Goal: Information Seeking & Learning: Compare options

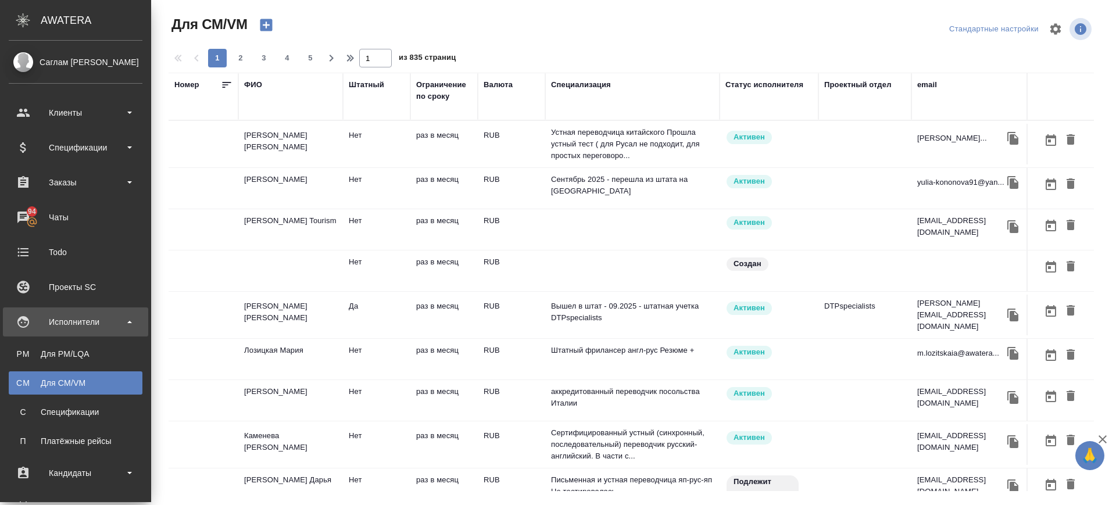
drag, startPoint x: 53, startPoint y: 360, endPoint x: 504, endPoint y: 115, distance: 513.1
click at [52, 358] on link "PM Для PM/[GEOGRAPHIC_DATA]" at bounding box center [76, 353] width 134 height 23
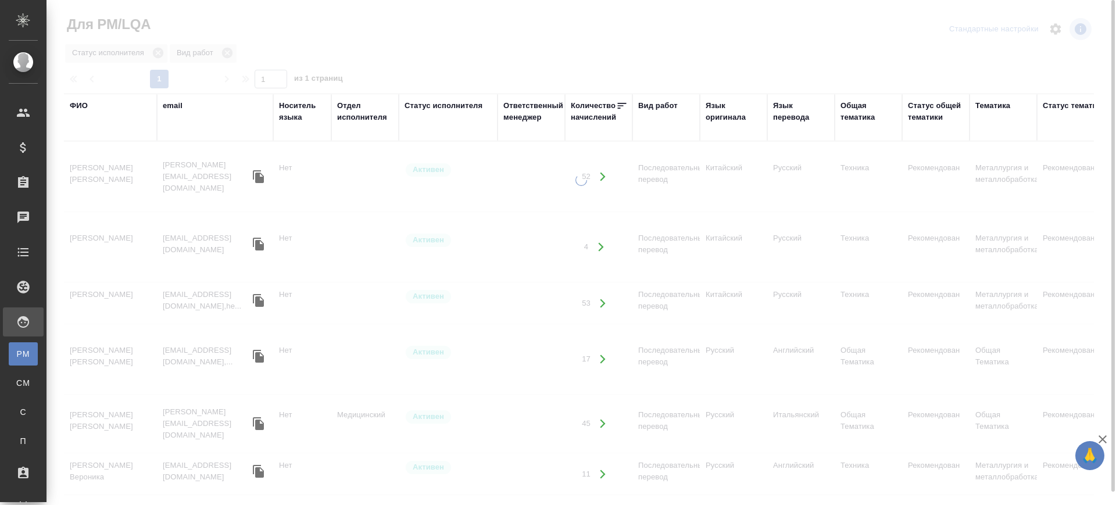
click at [743, 116] on div "Язык оригинала" at bounding box center [734, 111] width 56 height 23
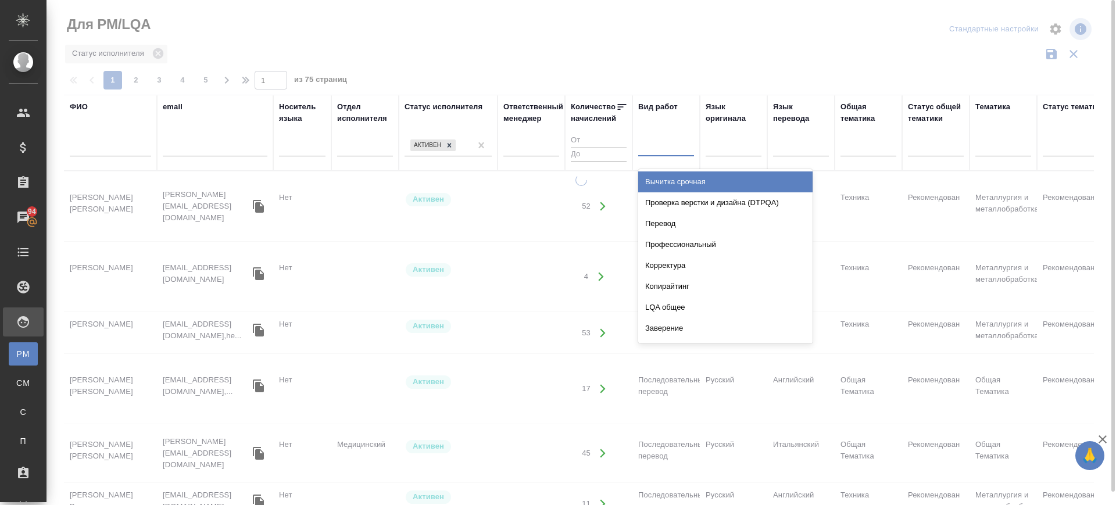
click at [663, 146] on div at bounding box center [666, 145] width 56 height 17
type input "п"
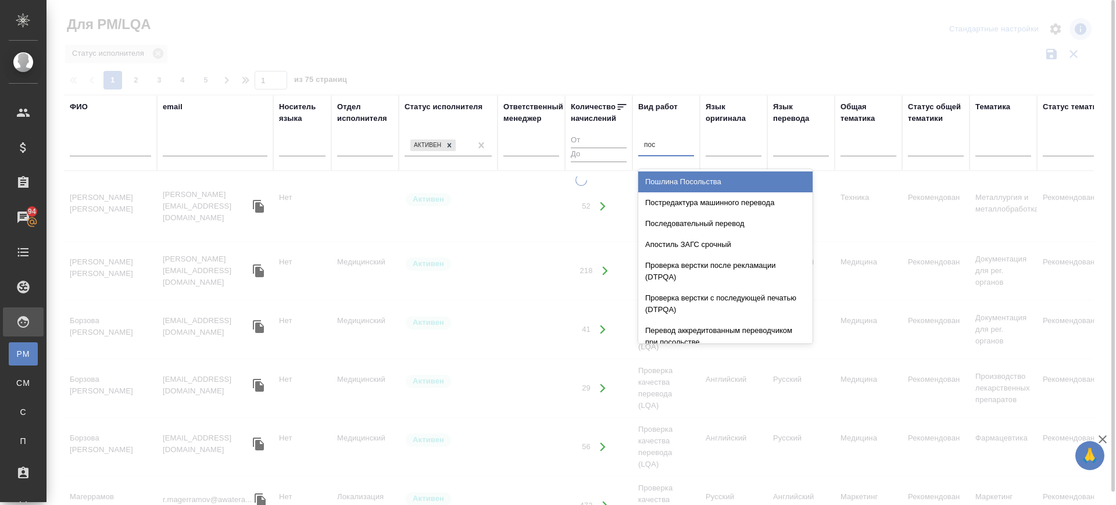
type input "посл"
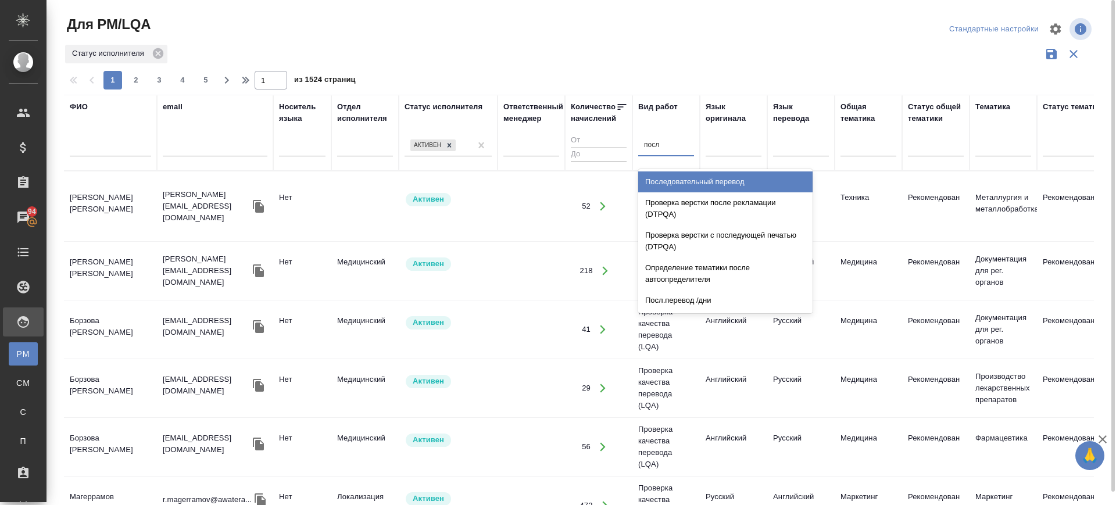
click at [733, 181] on div "Последовательный перевод" at bounding box center [725, 182] width 174 height 21
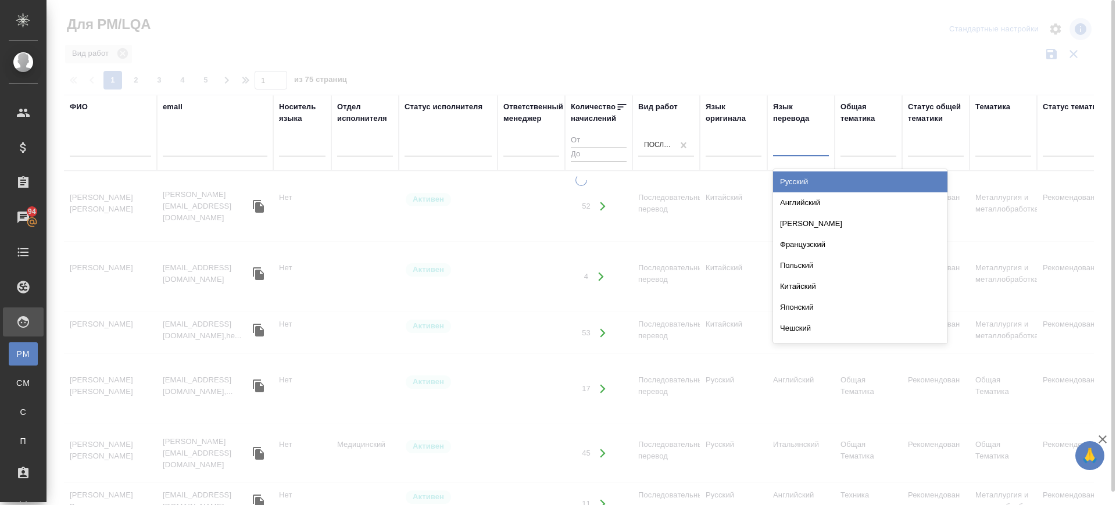
click at [791, 151] on div at bounding box center [801, 145] width 56 height 17
type input "кит"
click at [806, 186] on div "Китайский" at bounding box center [860, 182] width 174 height 21
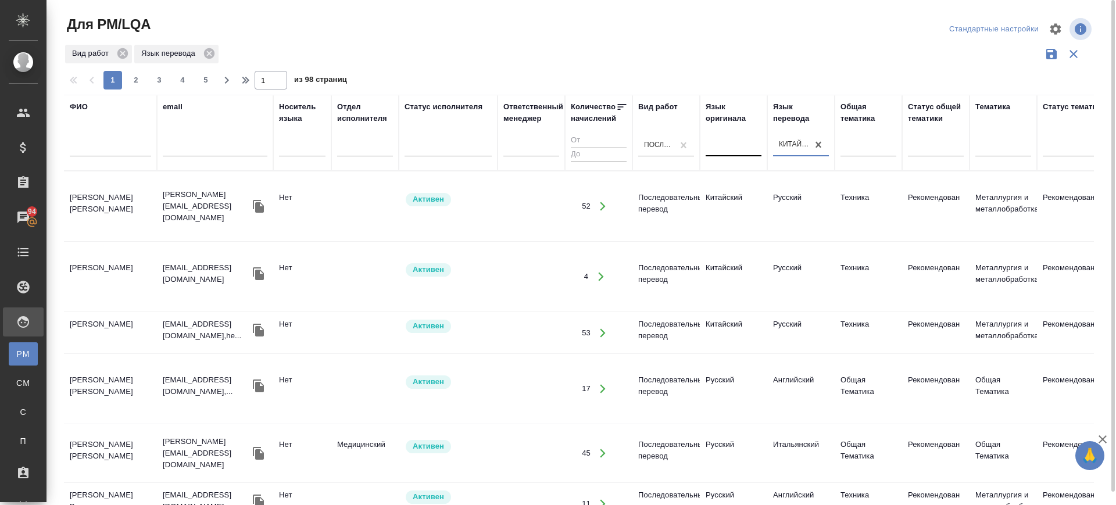
click at [734, 156] on div at bounding box center [734, 149] width 56 height 30
click at [736, 151] on div at bounding box center [734, 145] width 56 height 17
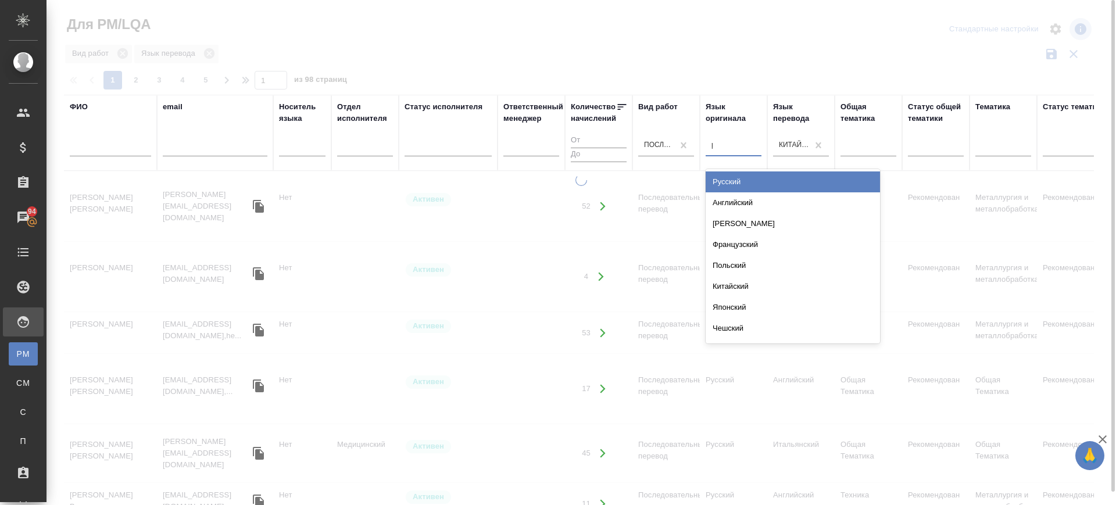
type input "ру"
click at [736, 183] on div "Русский" at bounding box center [793, 182] width 174 height 21
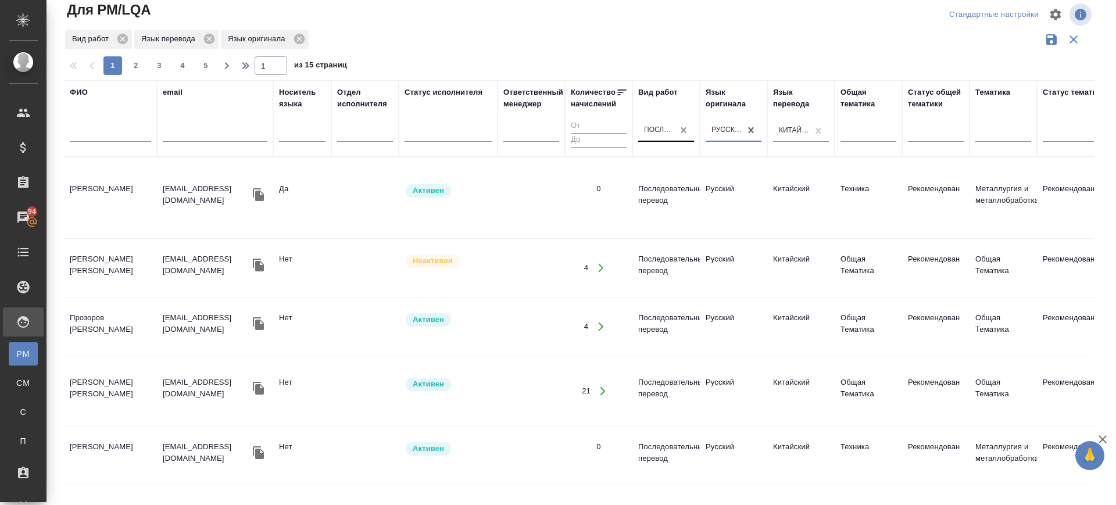
drag, startPoint x: 682, startPoint y: 133, endPoint x: 661, endPoint y: 133, distance: 21.5
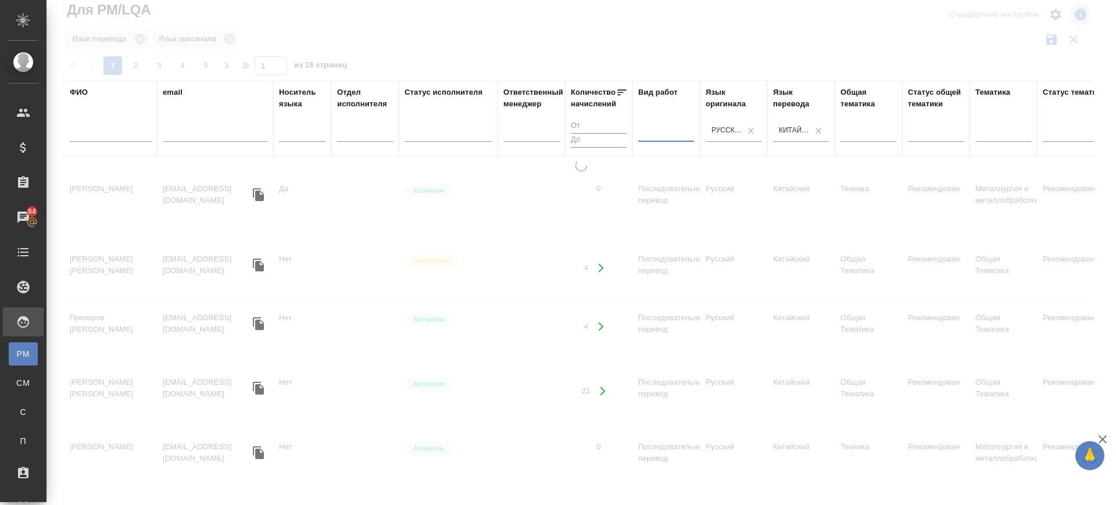
click at [661, 131] on div at bounding box center [666, 130] width 56 height 17
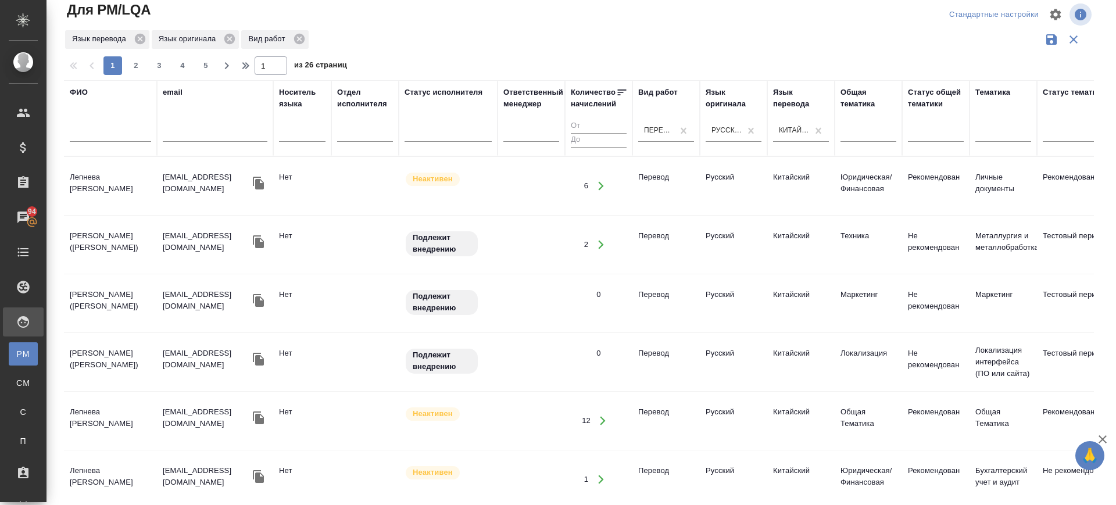
click at [83, 297] on td "[PERSON_NAME] ([PERSON_NAME])" at bounding box center [110, 303] width 93 height 41
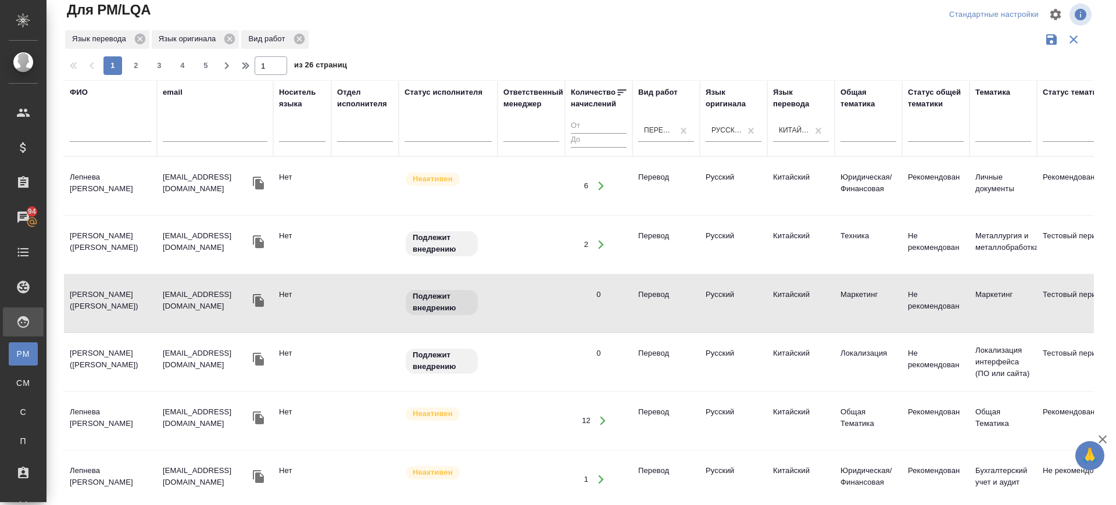
click at [95, 301] on td "[PERSON_NAME] ([PERSON_NAME])" at bounding box center [110, 303] width 93 height 41
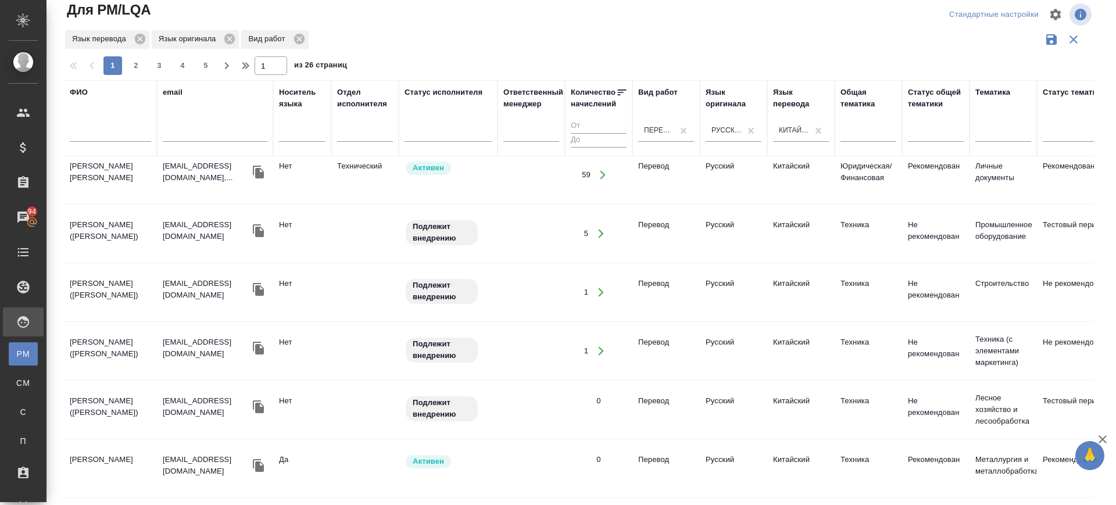
scroll to position [436, 0]
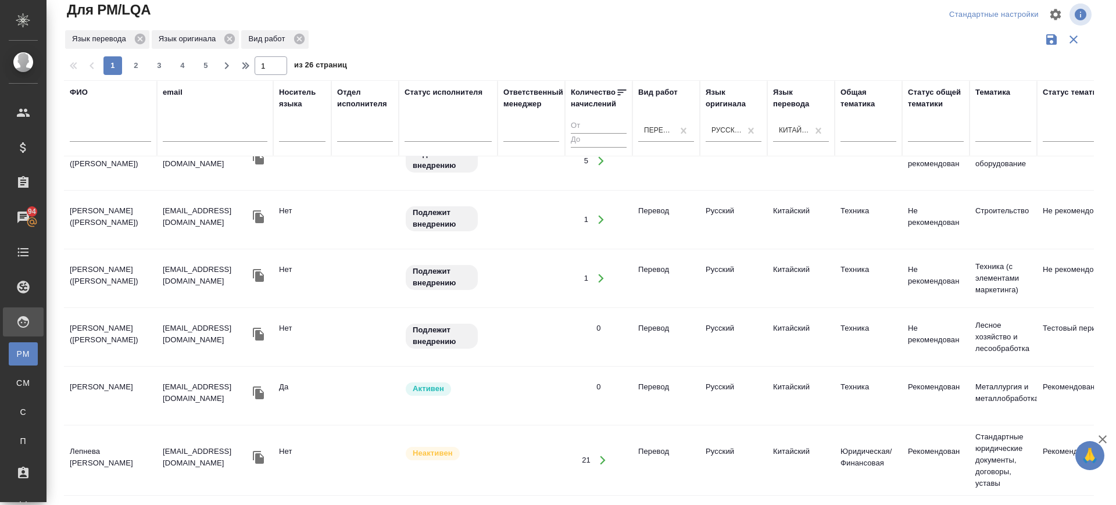
click at [101, 379] on td "[PERSON_NAME]" at bounding box center [110, 396] width 93 height 41
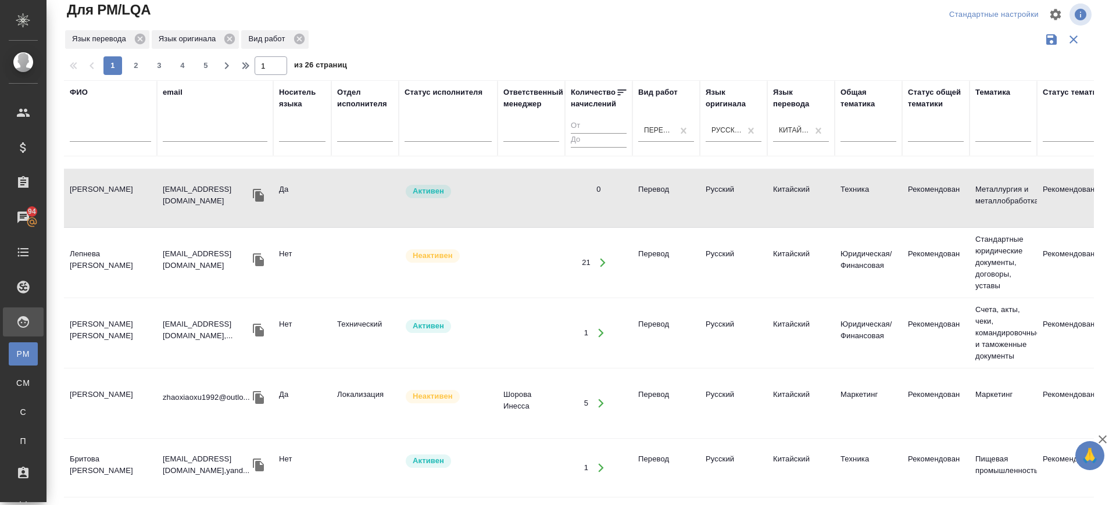
scroll to position [727, 0]
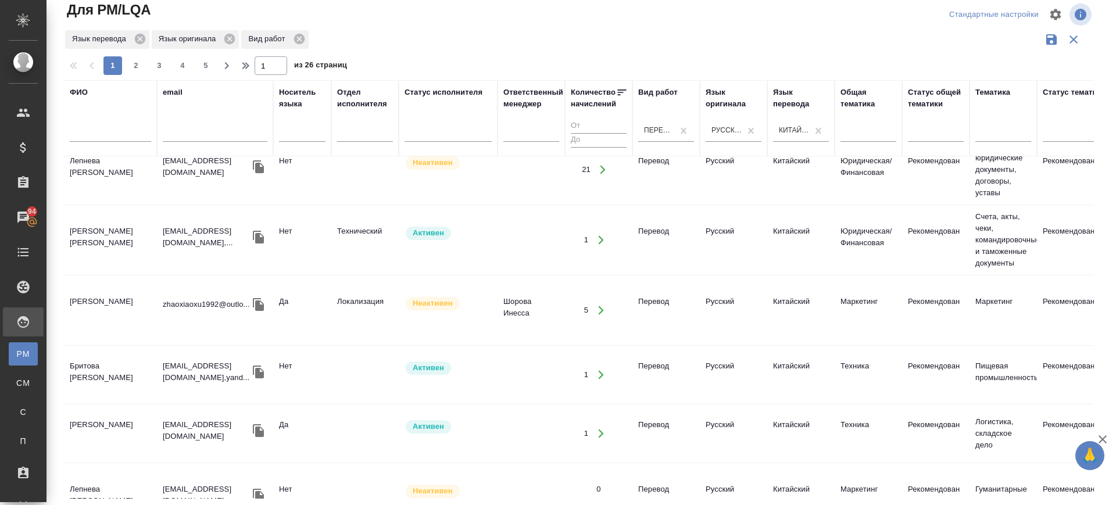
click at [102, 309] on td "[PERSON_NAME]" at bounding box center [110, 310] width 93 height 41
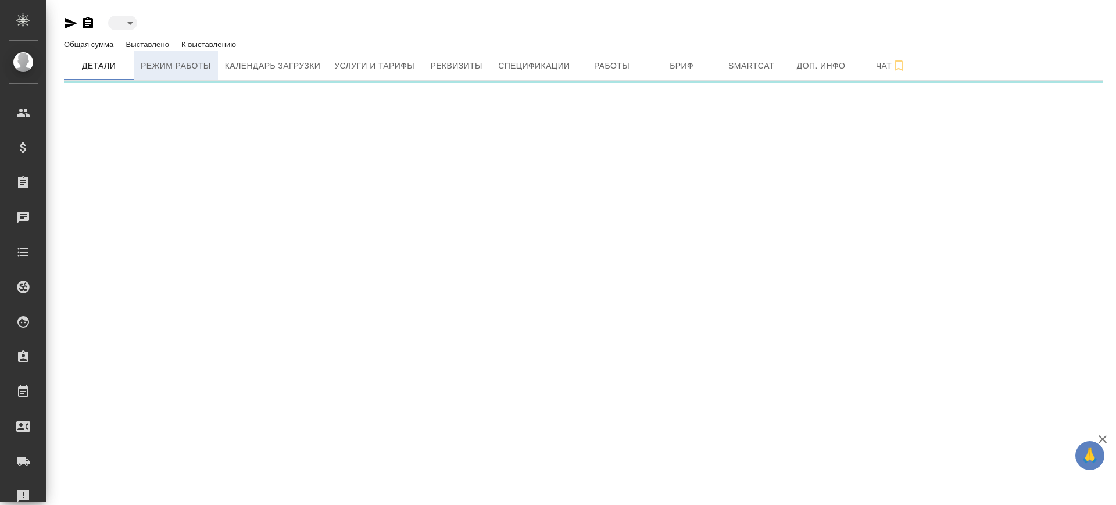
type input "toBeImplemented"
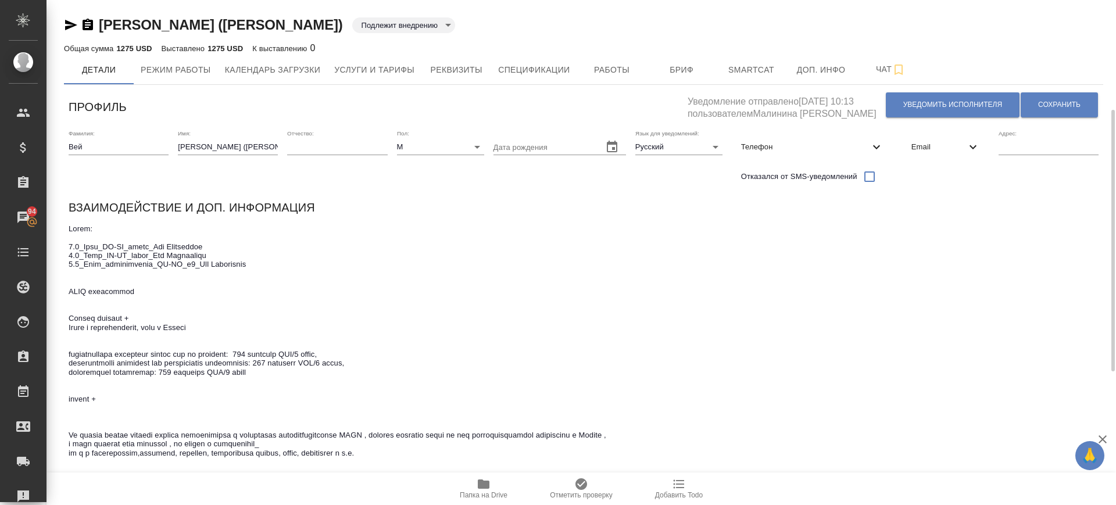
scroll to position [145, 0]
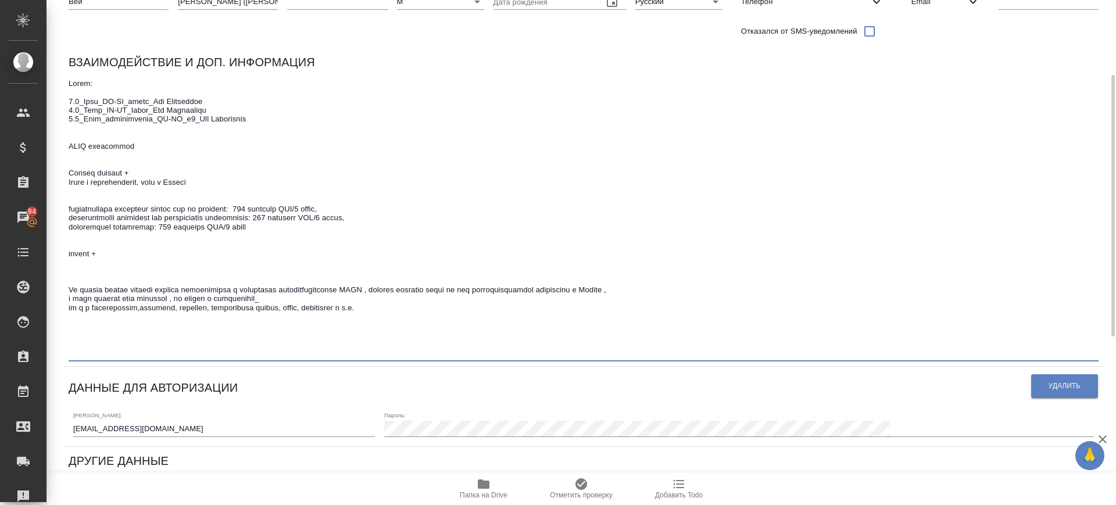
drag, startPoint x: 145, startPoint y: 292, endPoint x: 219, endPoint y: 298, distance: 74.0
click at [219, 298] on textarea at bounding box center [584, 218] width 1030 height 279
drag, startPoint x: 257, startPoint y: 306, endPoint x: 173, endPoint y: 301, distance: 83.9
click at [173, 301] on textarea at bounding box center [584, 218] width 1030 height 279
click at [123, 292] on textarea at bounding box center [584, 218] width 1030 height 279
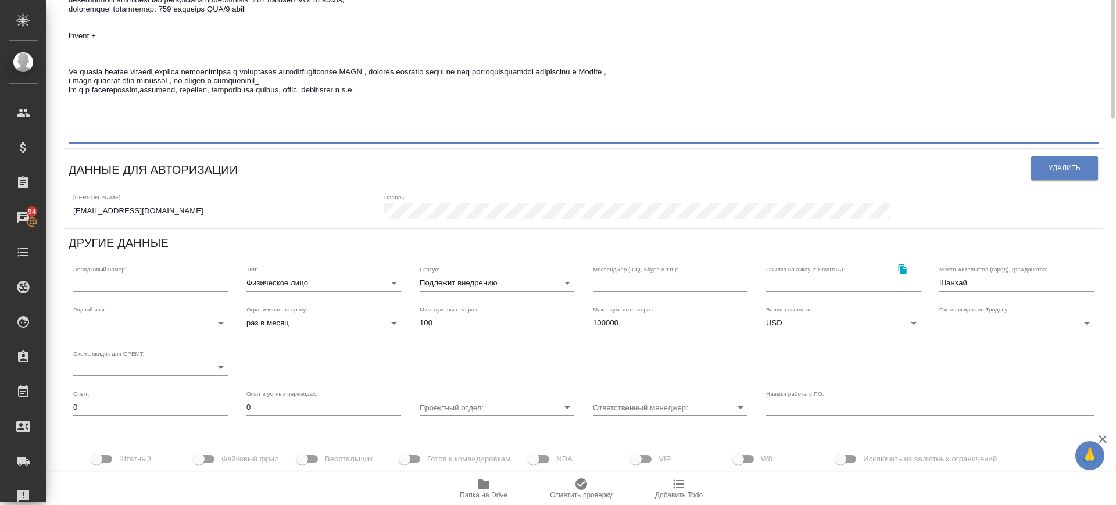
scroll to position [0, 0]
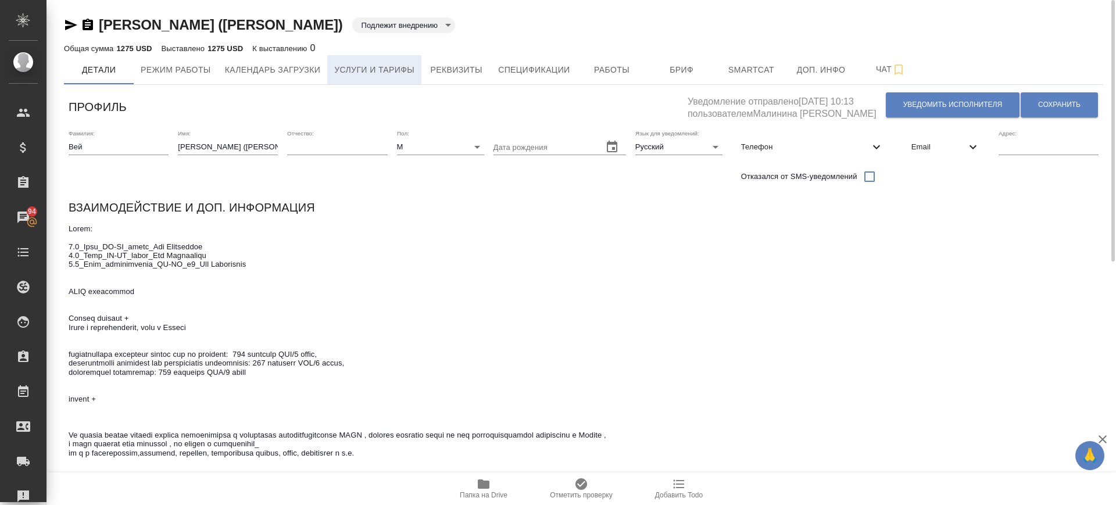
click at [374, 63] on span "Услуги и тарифы" at bounding box center [374, 70] width 80 height 15
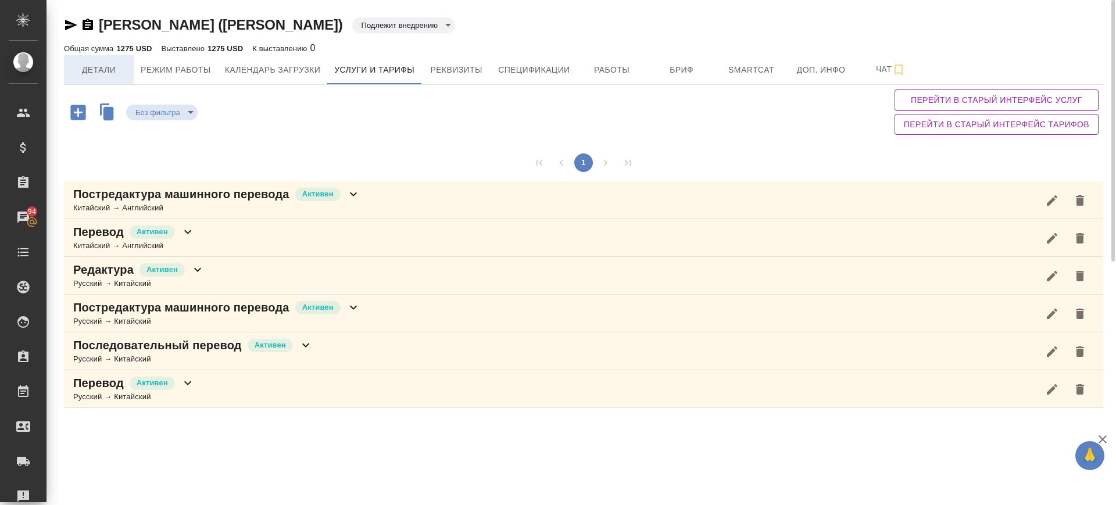
click at [107, 68] on span "Детали" at bounding box center [99, 70] width 56 height 15
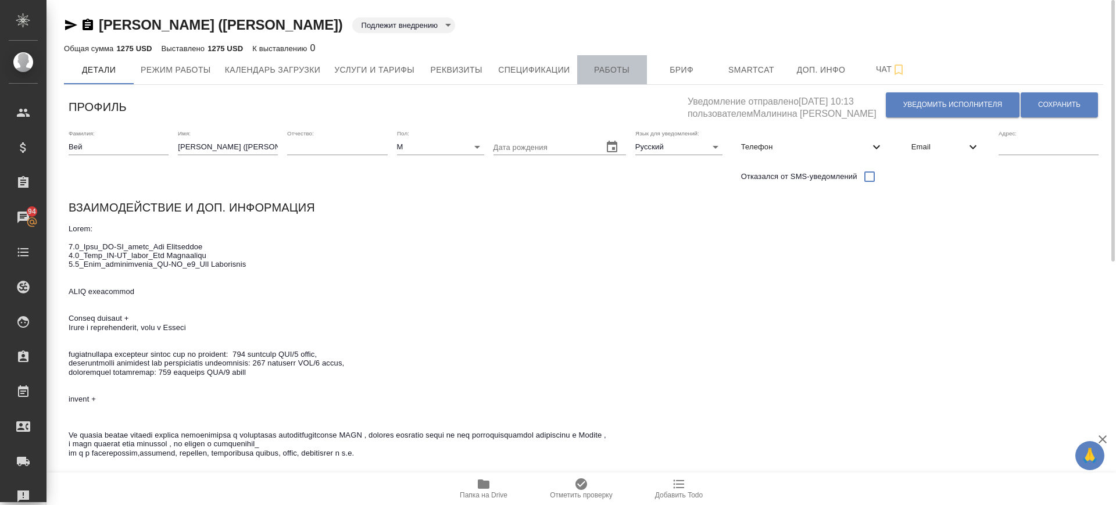
click at [617, 73] on span "Работы" at bounding box center [612, 70] width 56 height 15
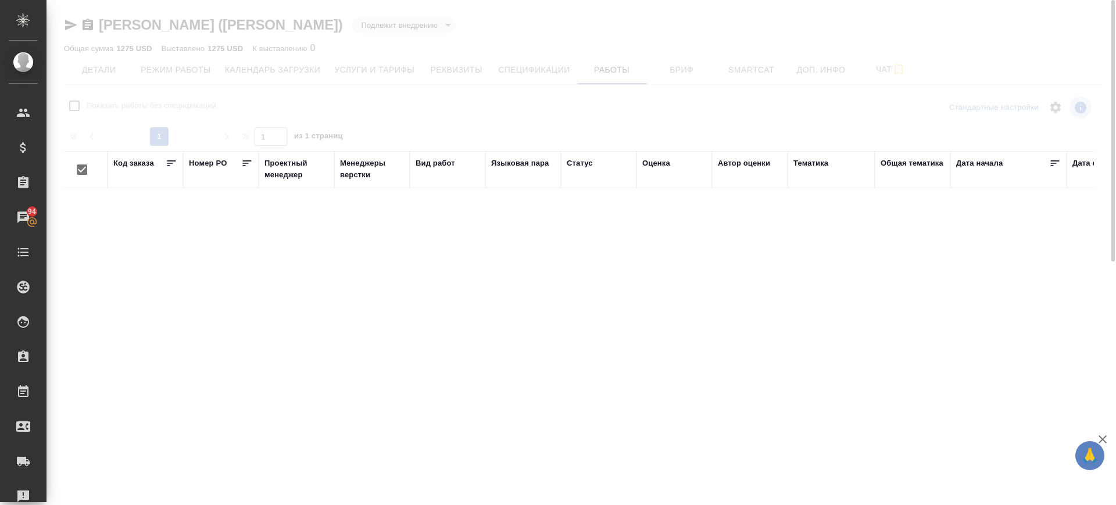
checkbox input "false"
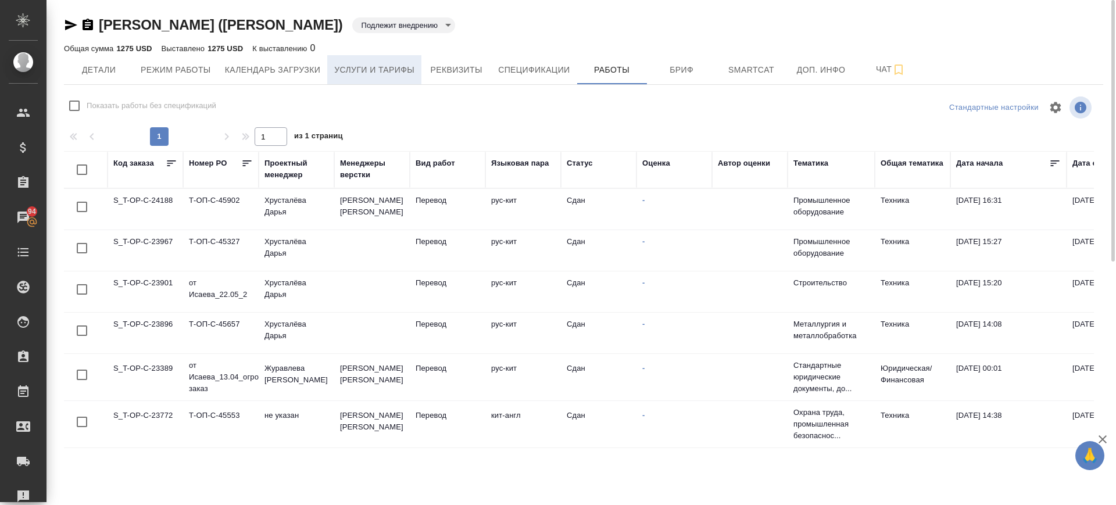
click at [388, 62] on button "Услуги и тарифы" at bounding box center [374, 69] width 94 height 29
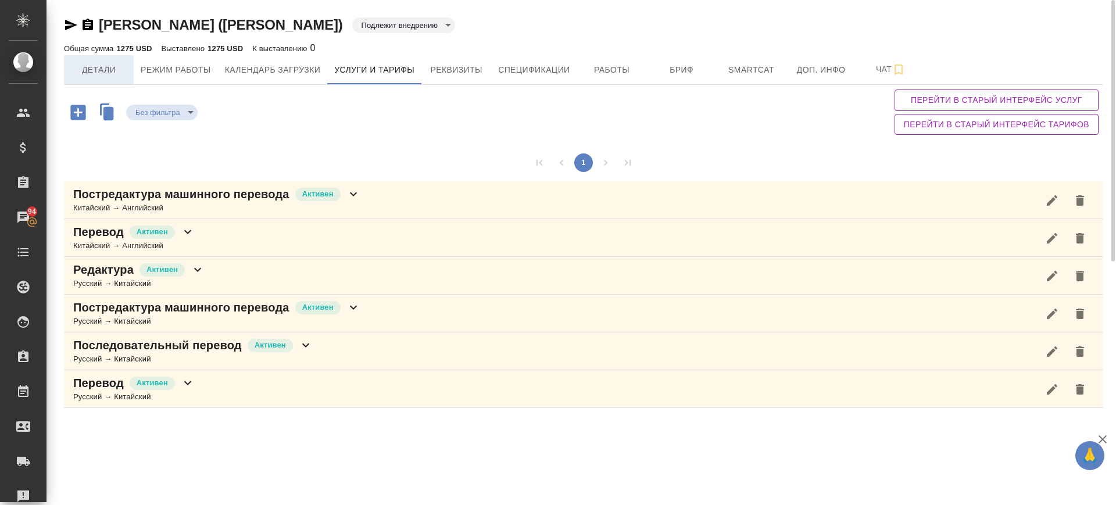
click at [106, 65] on span "Детали" at bounding box center [99, 70] width 56 height 15
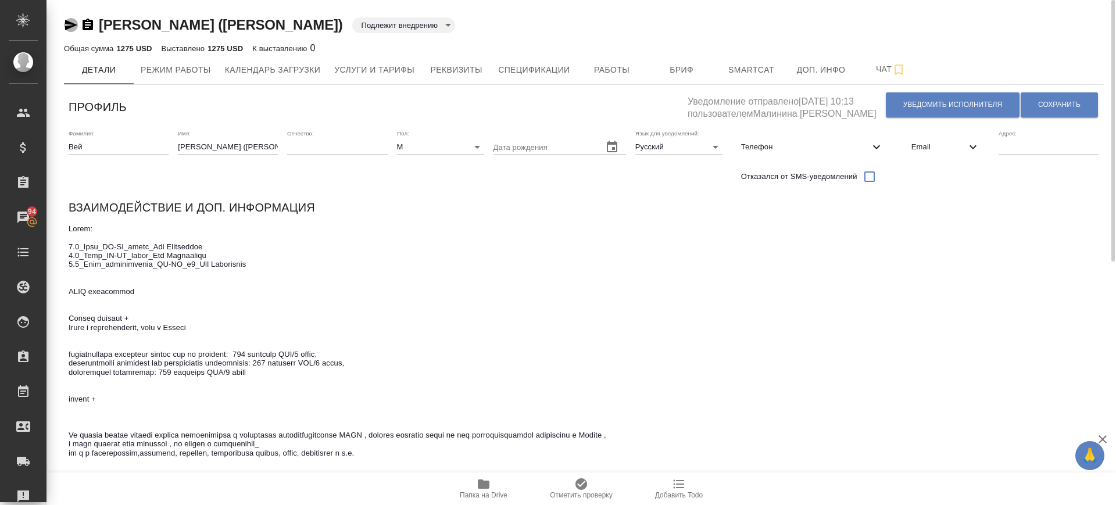
click at [66, 26] on icon "button" at bounding box center [71, 25] width 12 height 10
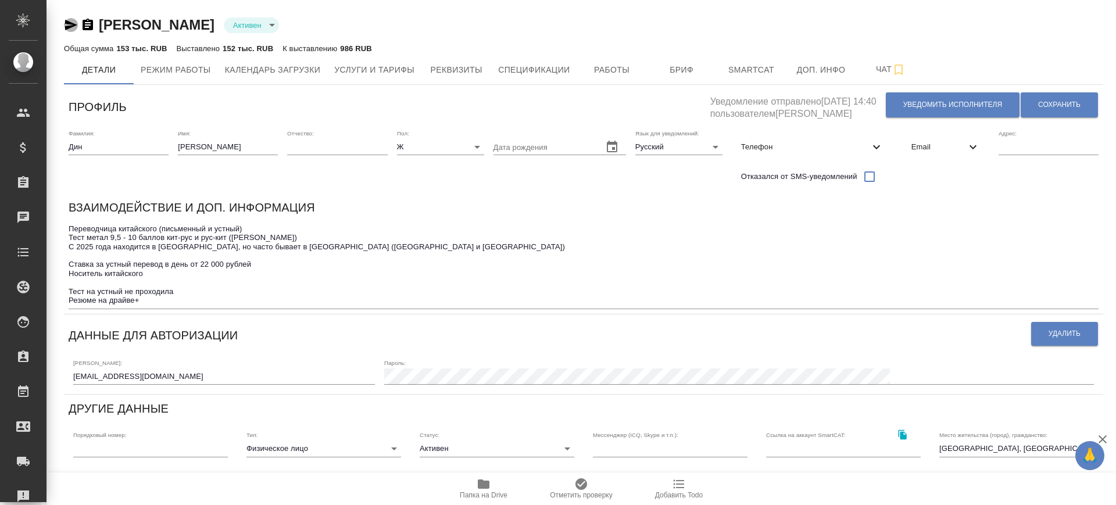
click at [71, 26] on icon "button" at bounding box center [71, 25] width 12 height 10
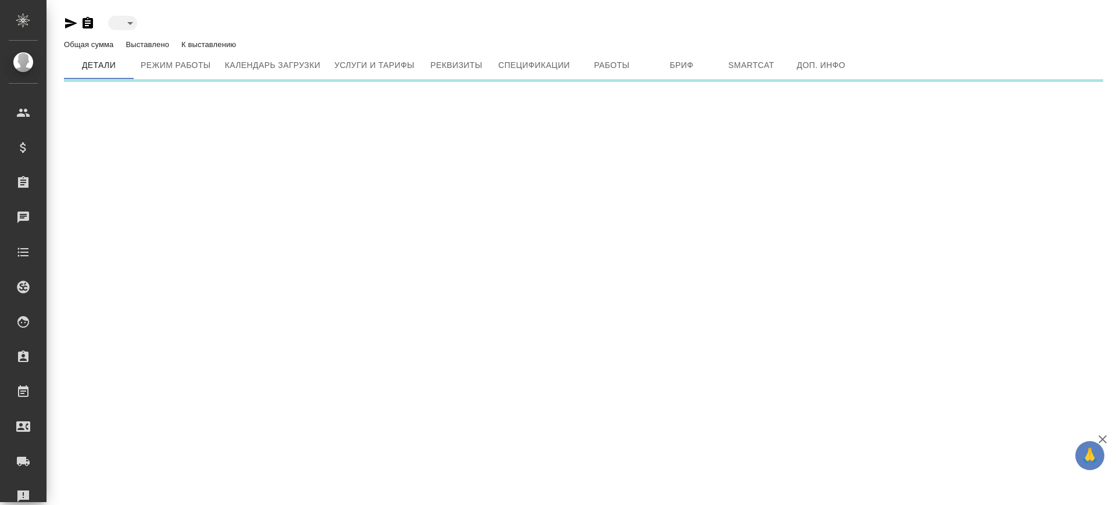
type input "inactive"
